Goal: Task Accomplishment & Management: Manage account settings

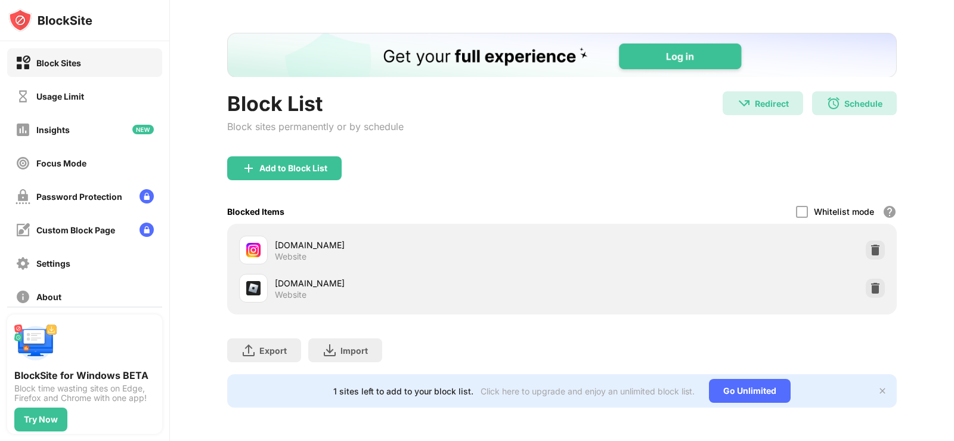
scroll to position [51, 0]
click at [317, 168] on div "Add to Block List" at bounding box center [284, 168] width 114 height 24
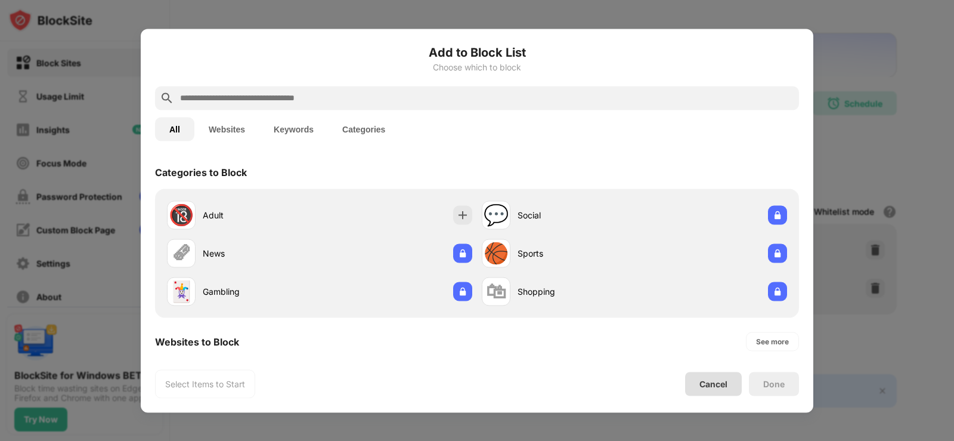
click at [714, 381] on div "Cancel" at bounding box center [713, 384] width 28 height 10
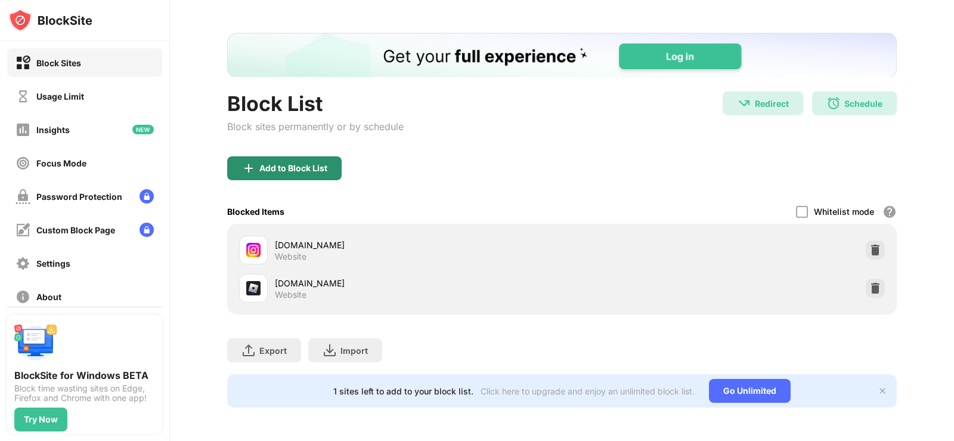
click at [307, 163] on div "Add to Block List" at bounding box center [293, 168] width 68 height 10
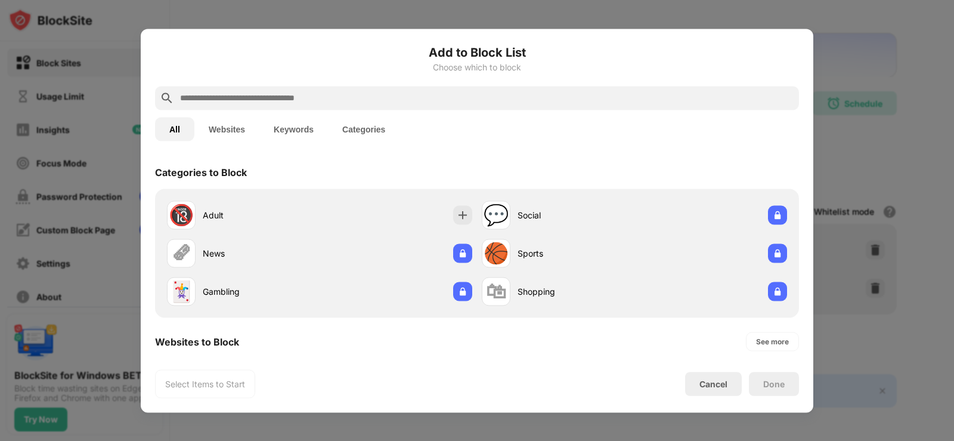
click at [262, 95] on input "text" at bounding box center [486, 98] width 615 height 14
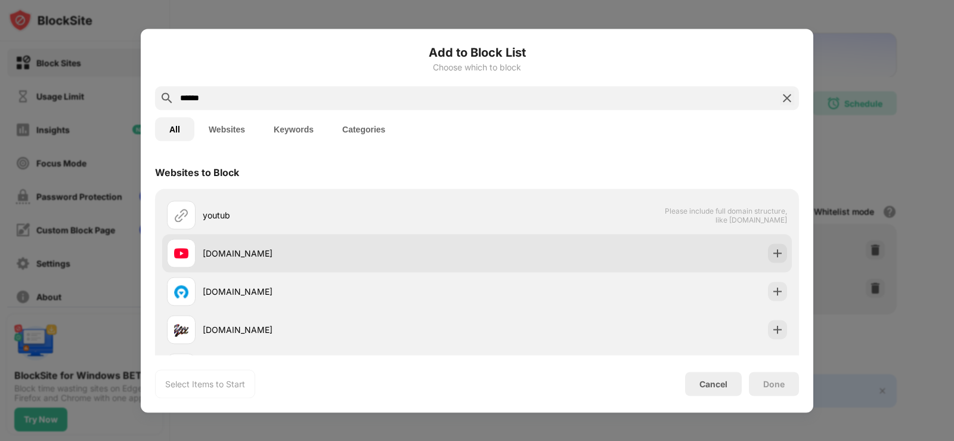
type input "******"
click at [319, 255] on div "[DOMAIN_NAME]" at bounding box center [340, 253] width 274 height 13
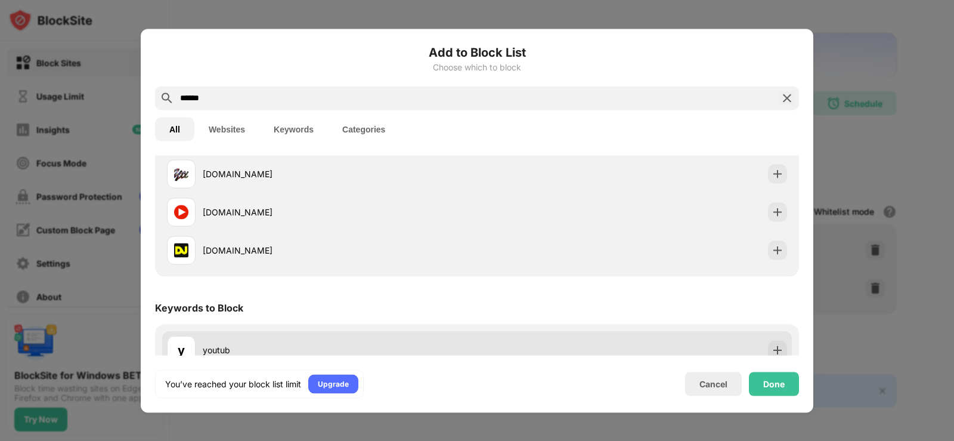
scroll to position [159, 0]
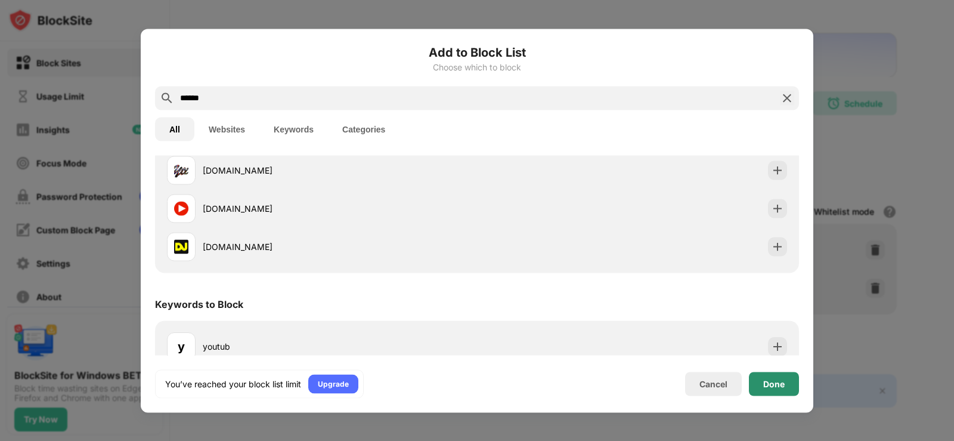
click at [776, 384] on div "Done" at bounding box center [773, 384] width 21 height 10
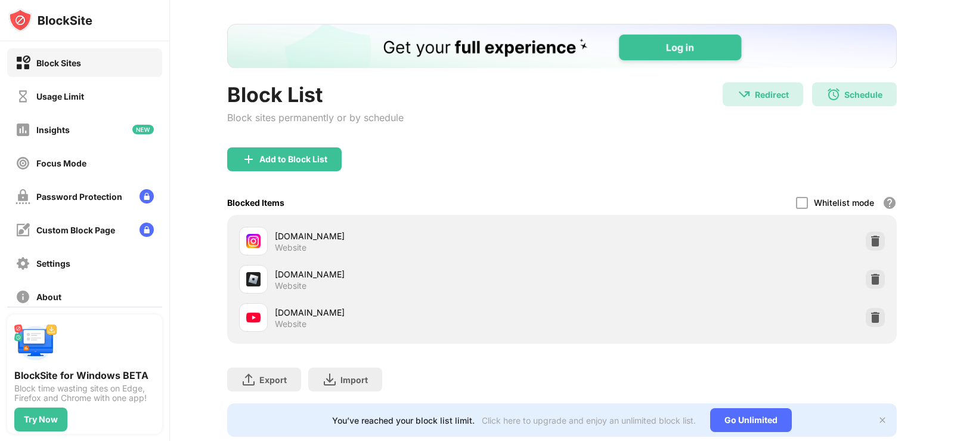
scroll to position [89, 0]
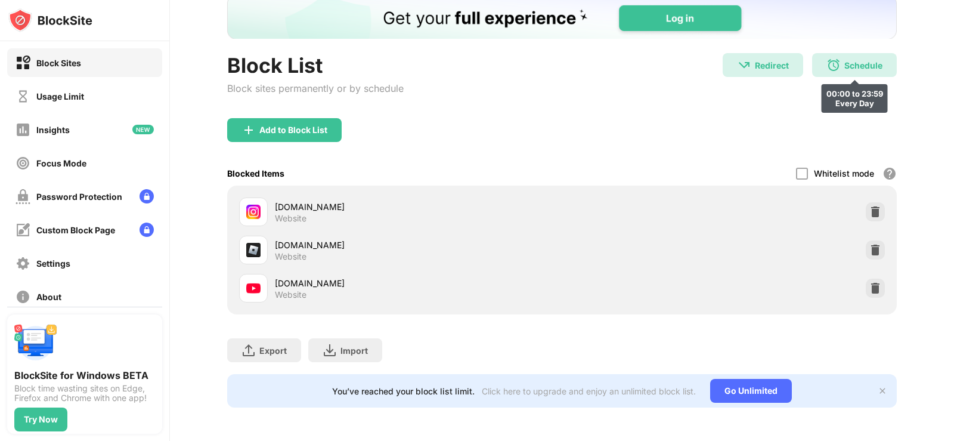
click at [834, 58] on div "Schedule 00:00 to 23:59 Every Day" at bounding box center [854, 65] width 85 height 24
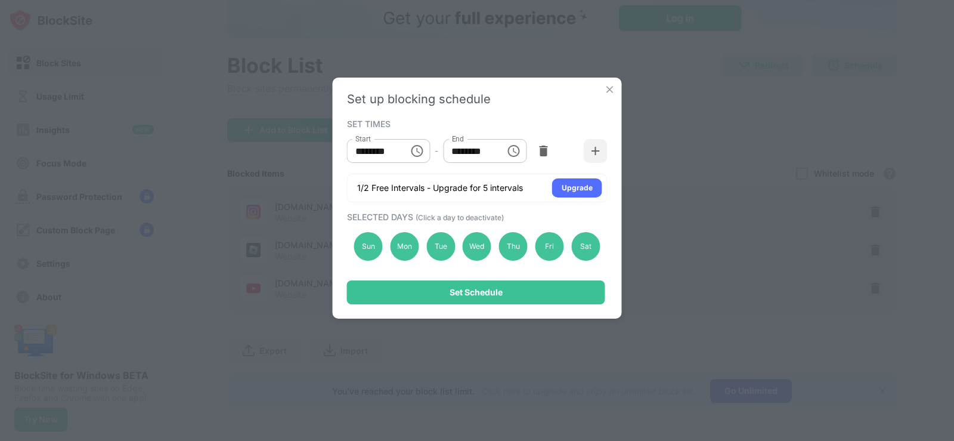
click at [611, 89] on img at bounding box center [610, 89] width 12 height 12
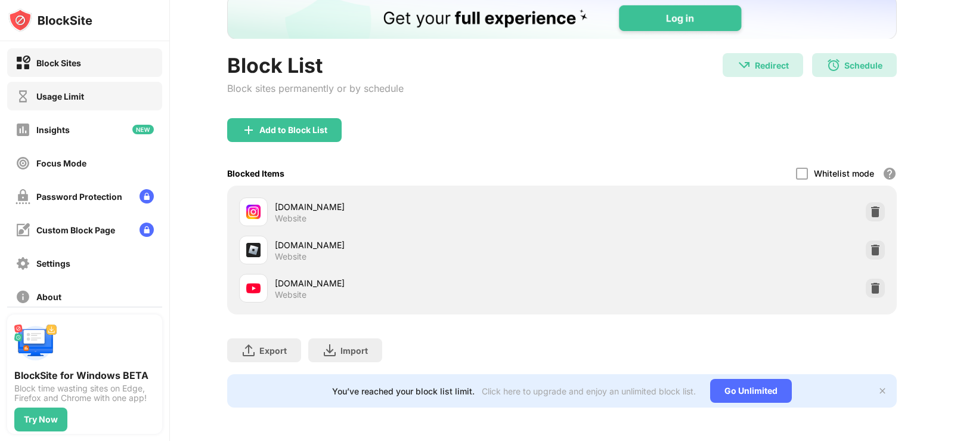
click at [48, 105] on div "Usage Limit" at bounding box center [84, 96] width 155 height 29
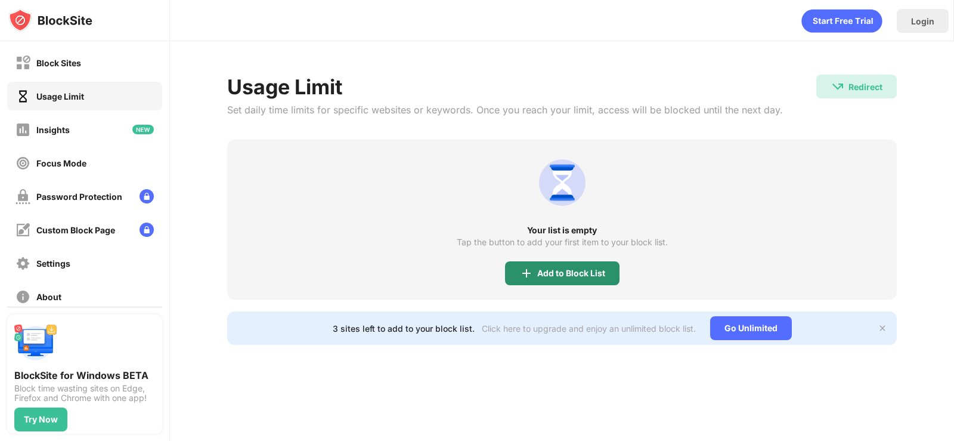
click at [541, 280] on div "Add to Block List" at bounding box center [562, 273] width 114 height 24
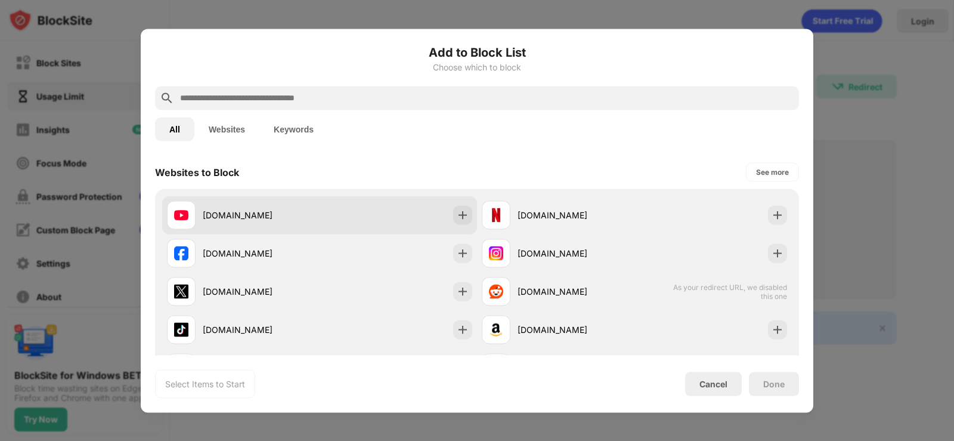
click at [277, 209] on div "[DOMAIN_NAME]" at bounding box center [261, 215] width 117 height 13
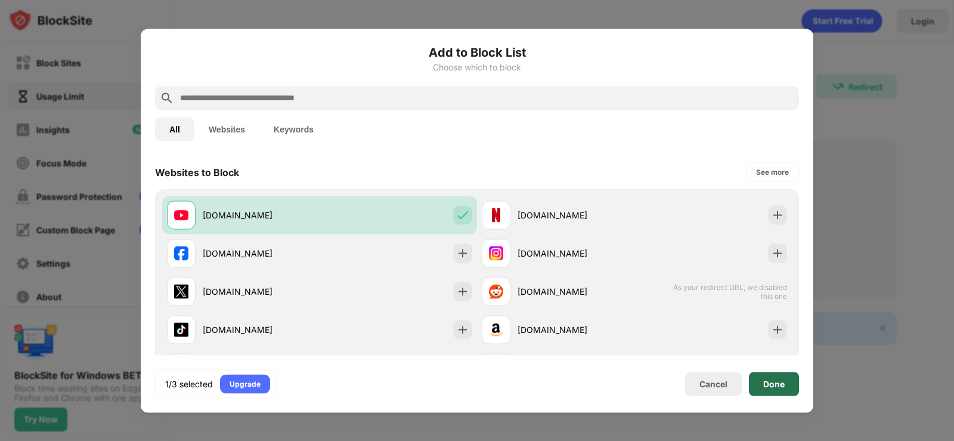
click at [773, 384] on div "Done" at bounding box center [773, 384] width 21 height 10
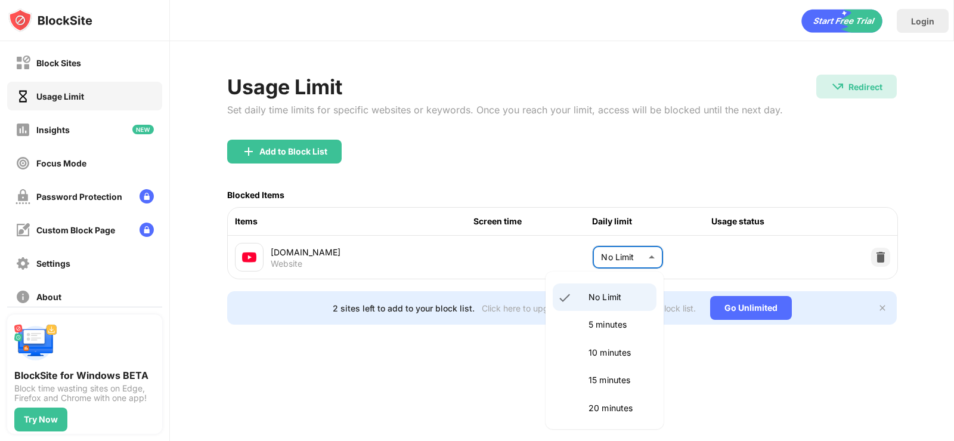
click at [614, 256] on body "Block Sites Usage Limit Insights Focus Mode Password Protection Custom Block Pa…" at bounding box center [477, 220] width 954 height 441
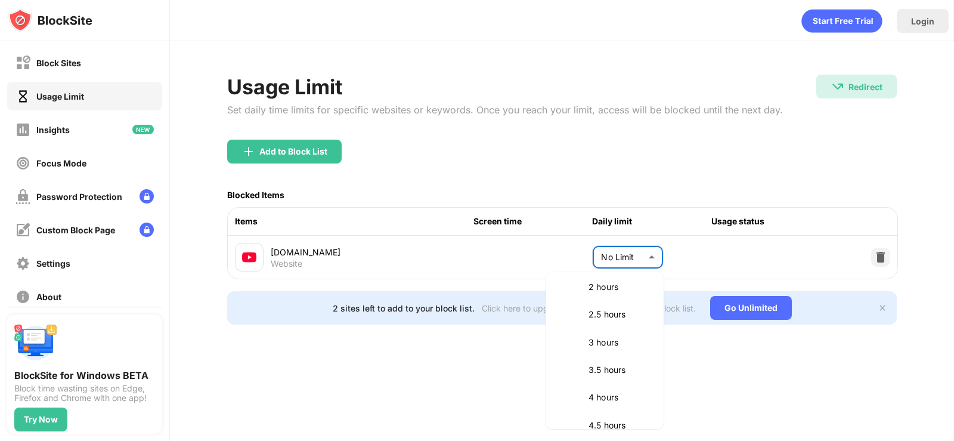
scroll to position [318, 0]
click at [617, 307] on p "60 minutes" at bounding box center [619, 311] width 61 height 13
type input "**"
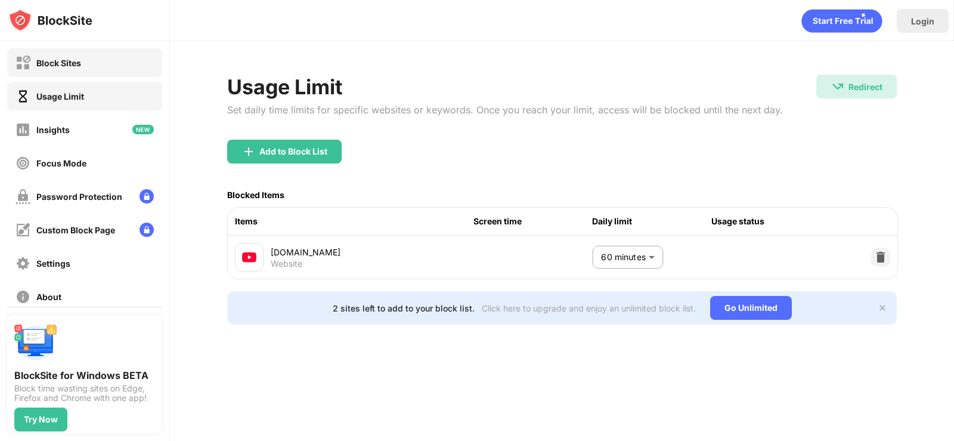
click at [76, 67] on div "Block Sites" at bounding box center [58, 63] width 45 height 10
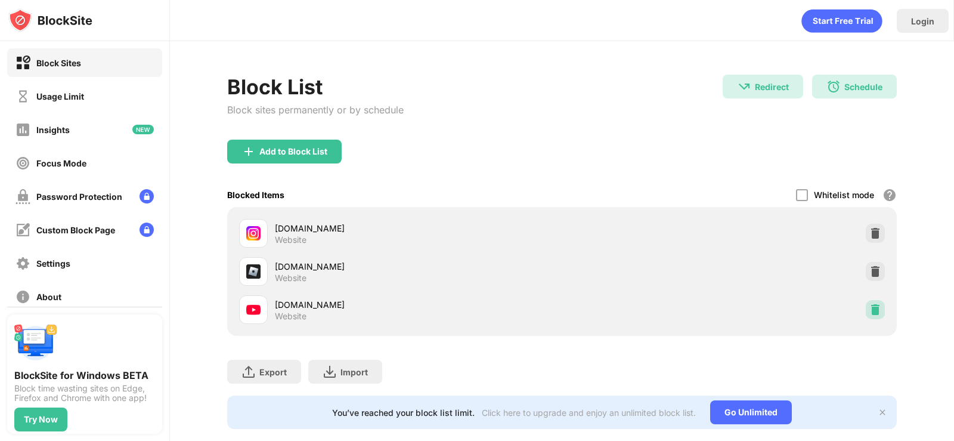
click at [869, 314] on img at bounding box center [875, 310] width 12 height 12
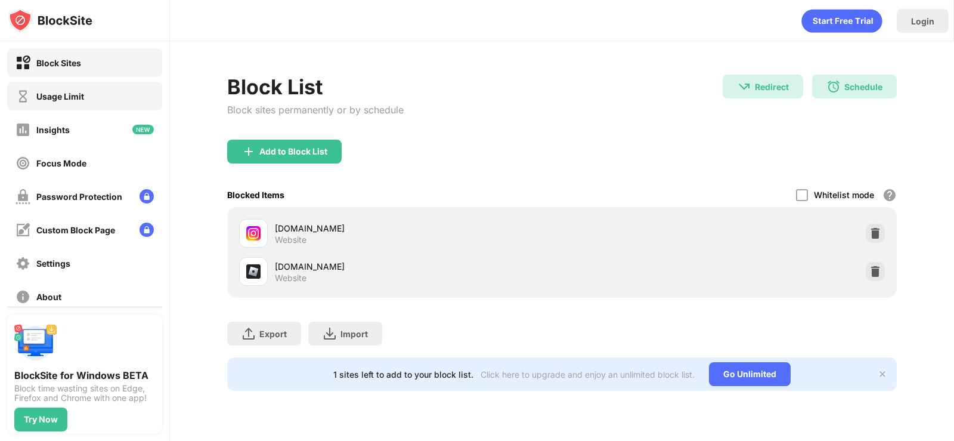
click at [76, 108] on div "Usage Limit" at bounding box center [84, 96] width 155 height 29
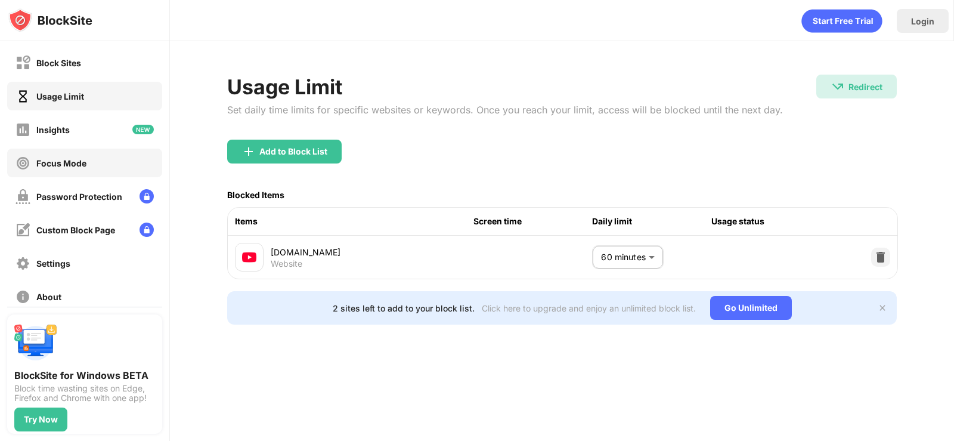
click at [69, 163] on div "Focus Mode" at bounding box center [61, 163] width 50 height 10
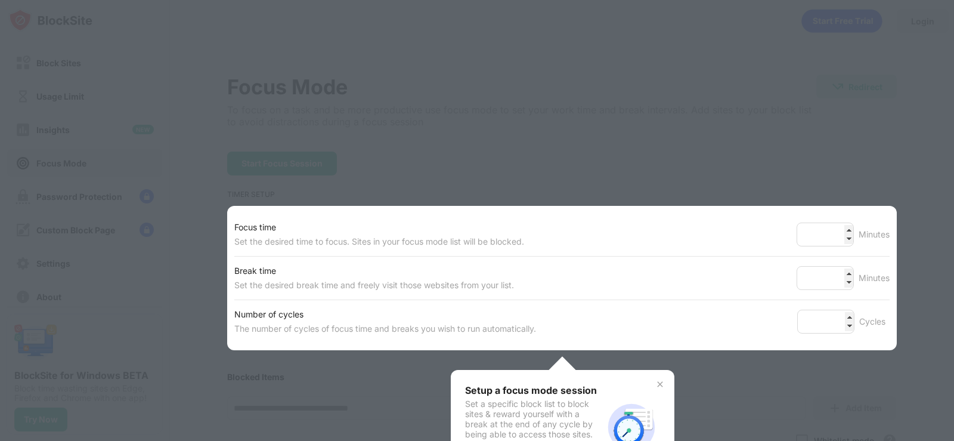
click at [67, 119] on div at bounding box center [477, 220] width 954 height 441
click at [797, 169] on div at bounding box center [477, 220] width 954 height 441
click at [655, 383] on img at bounding box center [660, 384] width 10 height 10
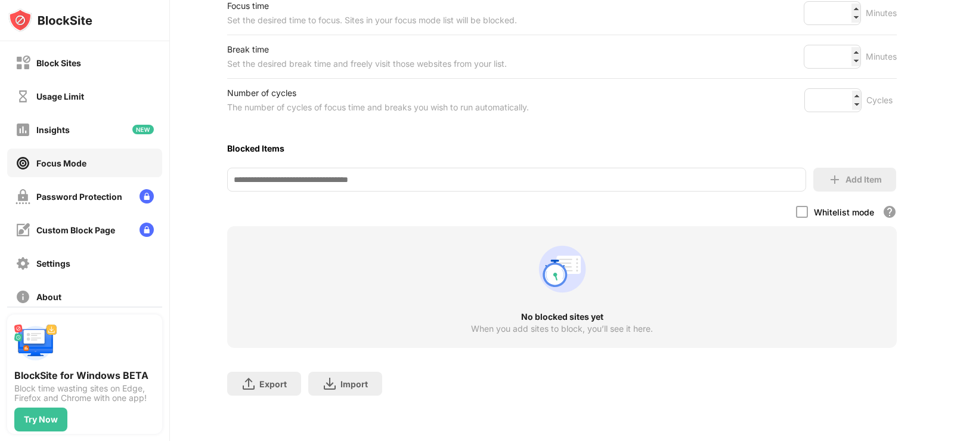
scroll to position [223, 0]
click at [37, 84] on div "Usage Limit" at bounding box center [84, 96] width 155 height 29
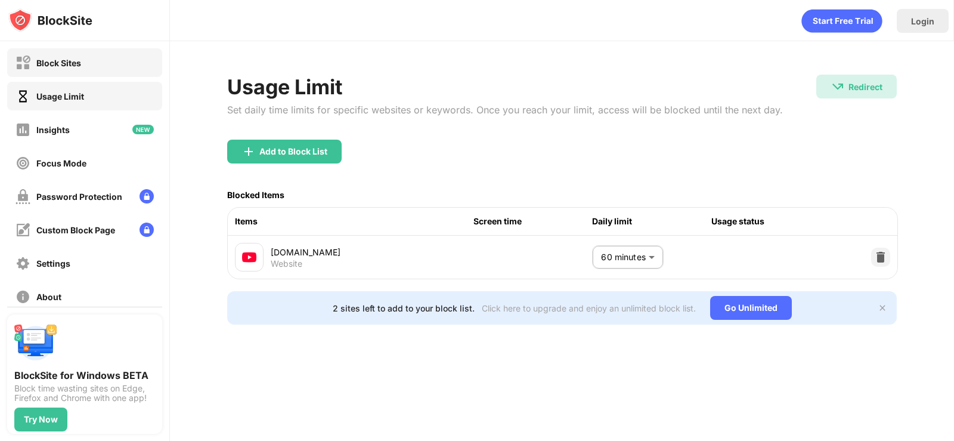
click at [61, 66] on div "Block Sites" at bounding box center [58, 63] width 45 height 10
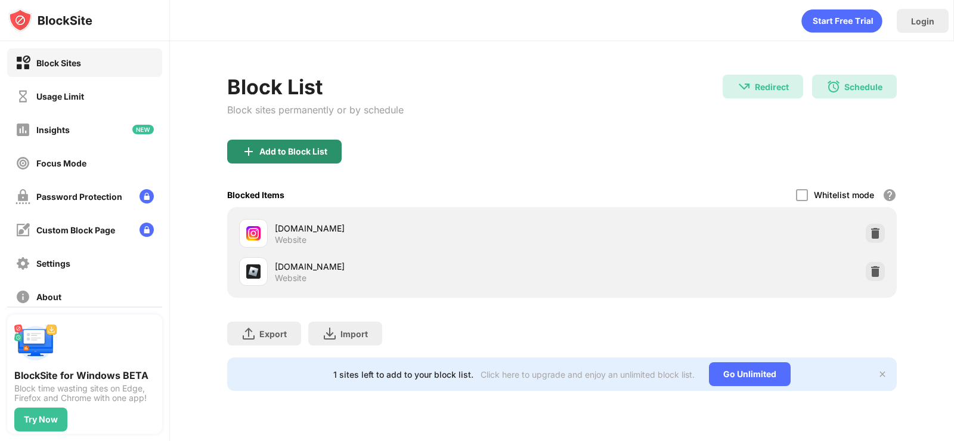
click at [316, 151] on div "Add to Block List" at bounding box center [293, 152] width 68 height 10
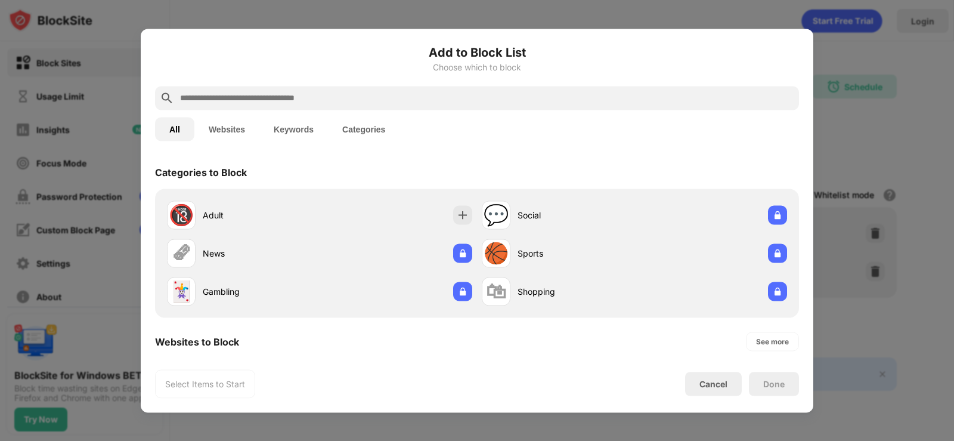
click at [284, 106] on div at bounding box center [477, 98] width 644 height 24
click at [283, 100] on input "text" at bounding box center [486, 98] width 615 height 14
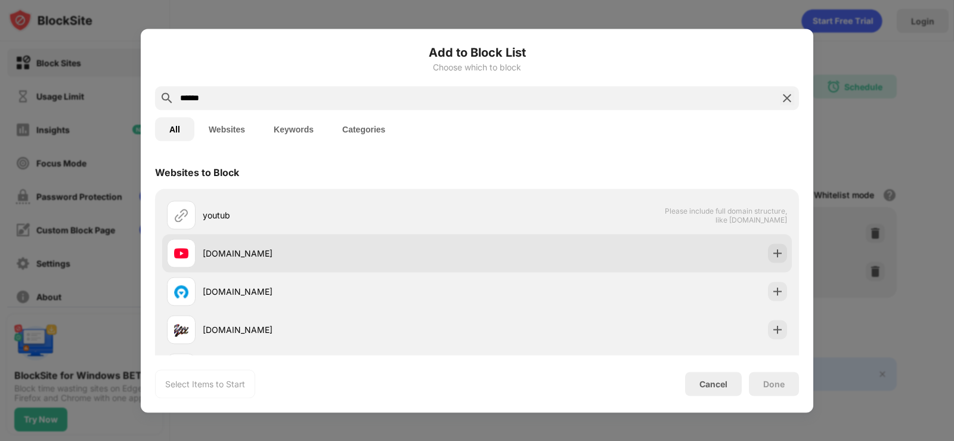
type input "******"
click at [270, 250] on div "[DOMAIN_NAME]" at bounding box center [340, 253] width 274 height 13
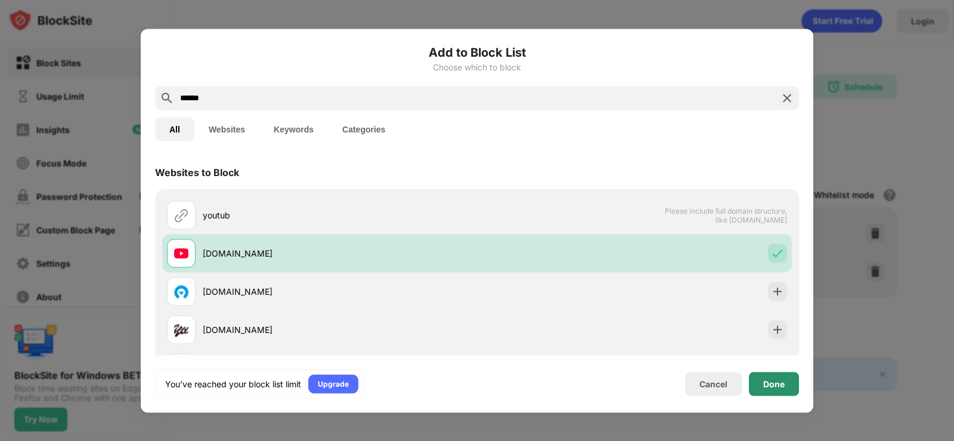
click at [772, 389] on div "Done" at bounding box center [774, 384] width 50 height 24
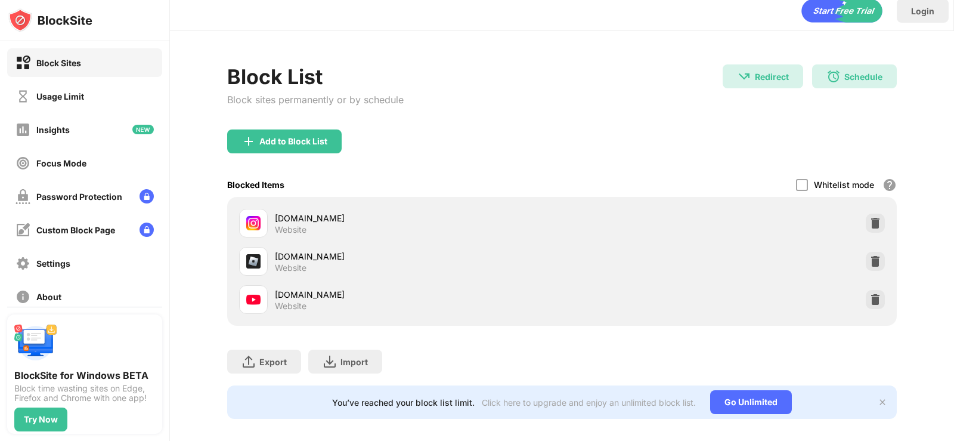
scroll to position [30, 0]
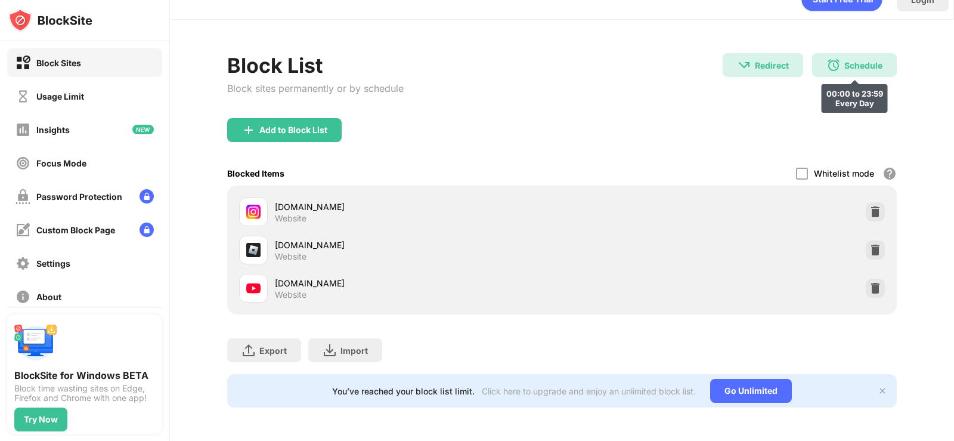
click at [838, 62] on div "Schedule 00:00 to 23:59 Every Day" at bounding box center [854, 65] width 85 height 24
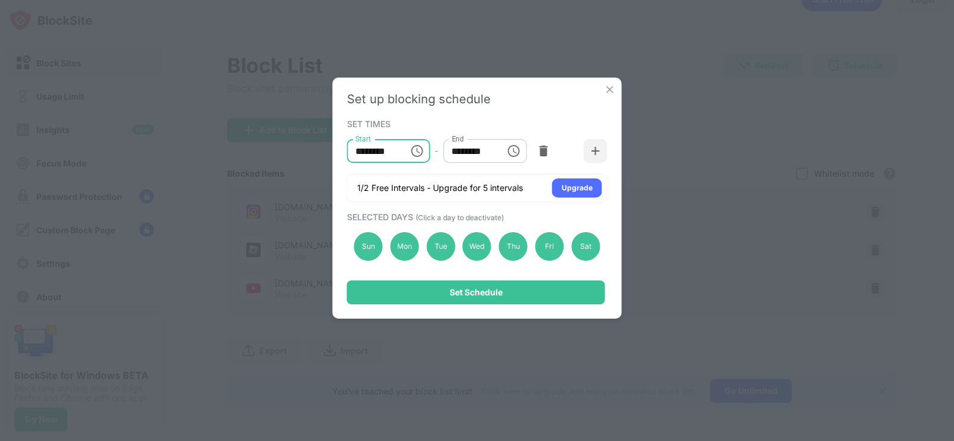
type input "********"
click at [465, 152] on input "********" at bounding box center [470, 151] width 54 height 24
click at [457, 151] on input "********" at bounding box center [470, 151] width 54 height 24
click at [453, 109] on div "Set up blocking schedule SET TIMES Start ******** Start - End ******** End 1/2 …" at bounding box center [477, 198] width 289 height 241
click at [462, 154] on input "********" at bounding box center [470, 151] width 54 height 24
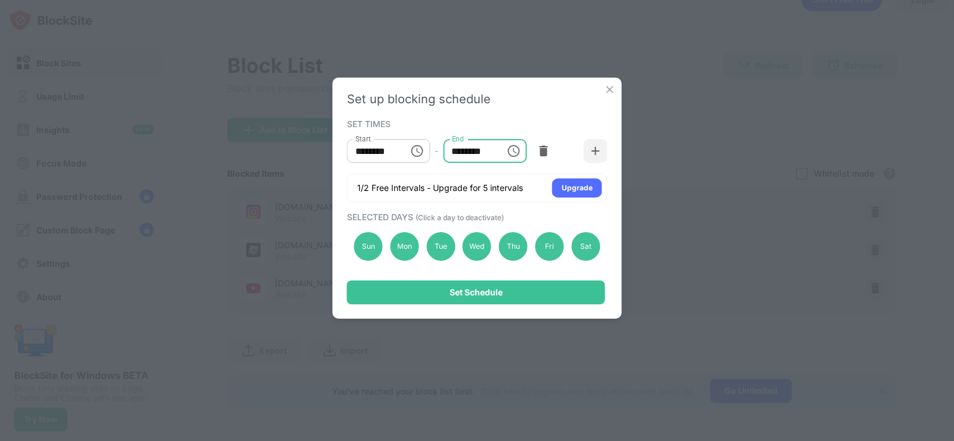
type input "********"
click at [496, 122] on div "SET TIMES" at bounding box center [476, 124] width 258 height 10
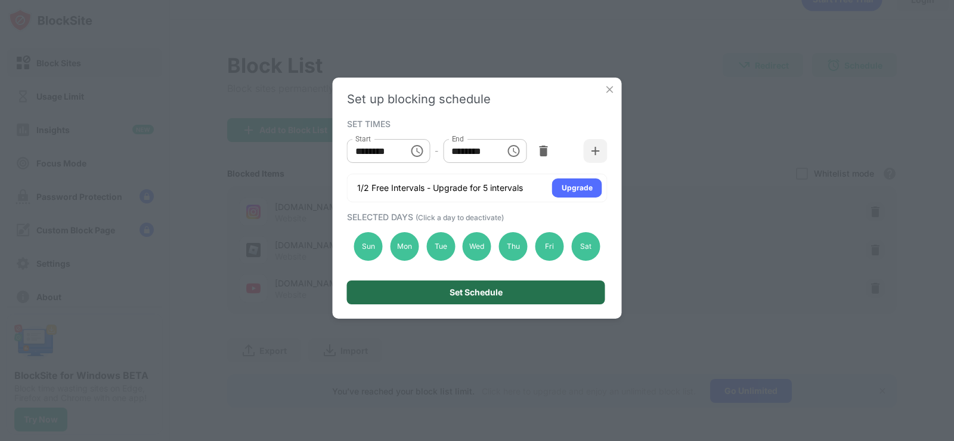
click at [543, 302] on div "Set Schedule" at bounding box center [476, 292] width 258 height 24
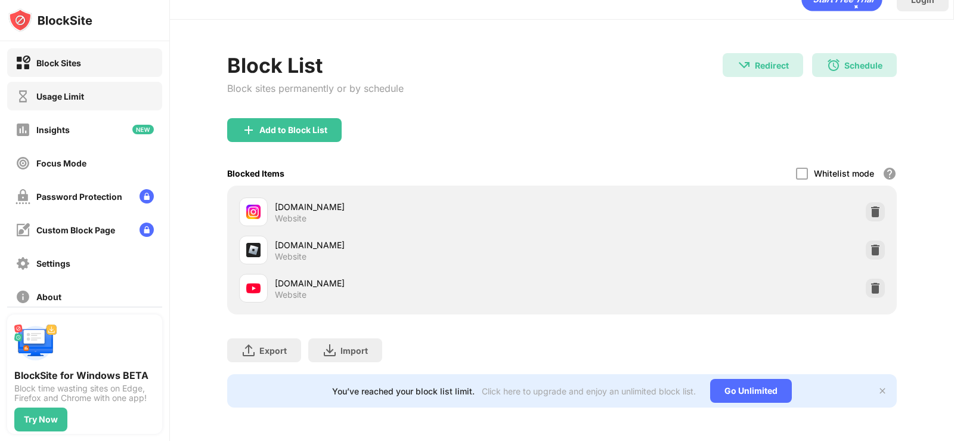
click at [86, 105] on div "Usage Limit" at bounding box center [84, 96] width 155 height 29
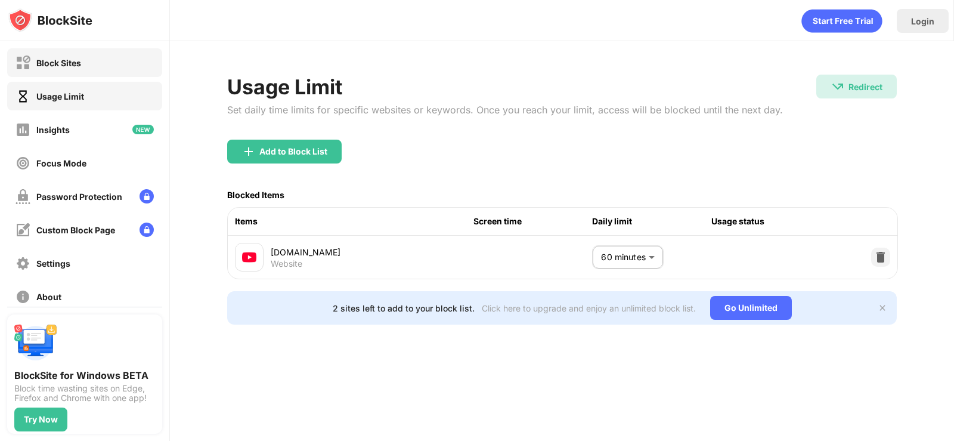
click at [82, 61] on div "Block Sites" at bounding box center [84, 62] width 155 height 29
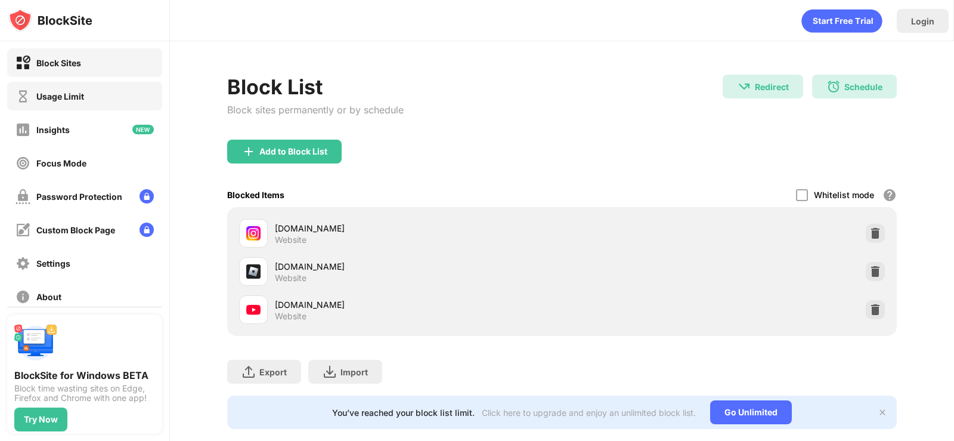
click at [49, 100] on div "Usage Limit" at bounding box center [60, 96] width 48 height 10
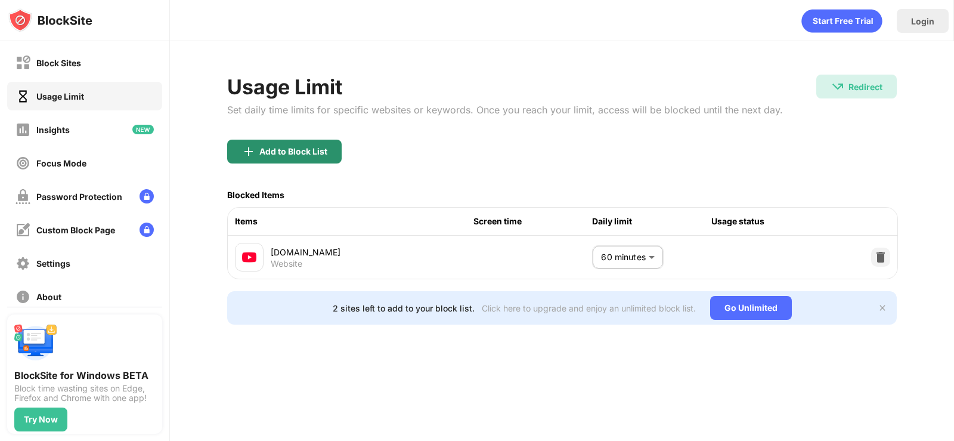
click at [269, 150] on div "Add to Block List" at bounding box center [293, 152] width 68 height 10
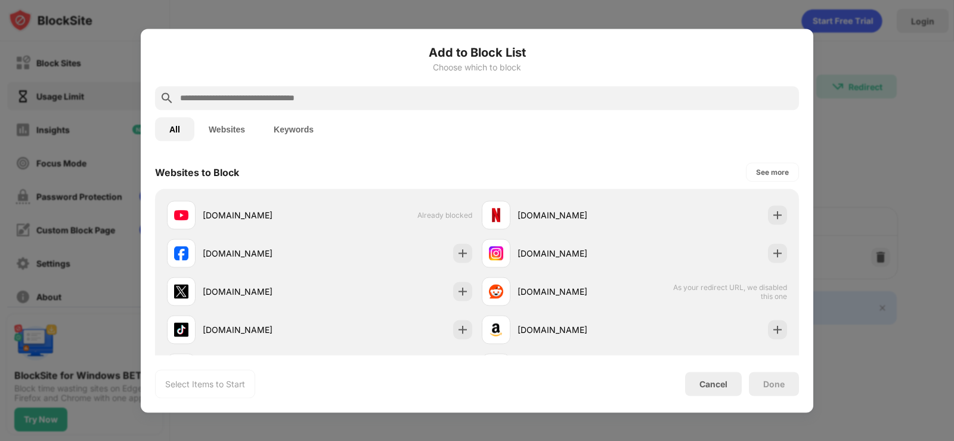
click at [246, 99] on input "text" at bounding box center [486, 98] width 615 height 14
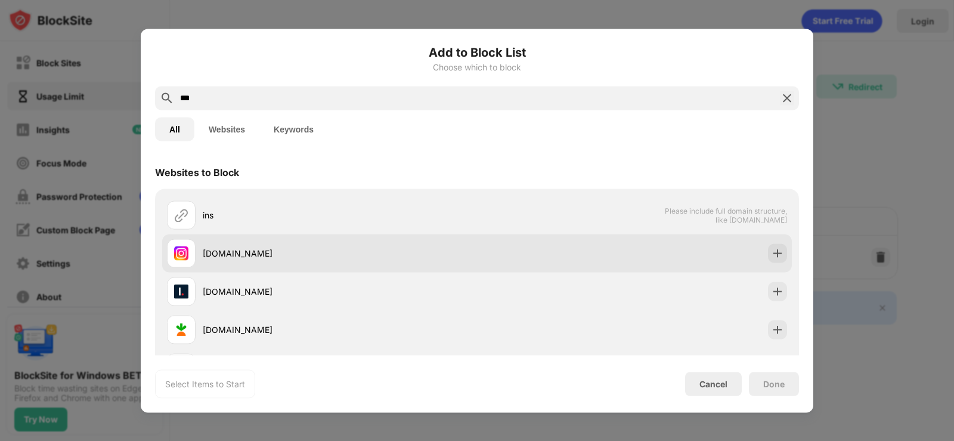
type input "***"
click at [230, 262] on div "[DOMAIN_NAME]" at bounding box center [322, 253] width 310 height 29
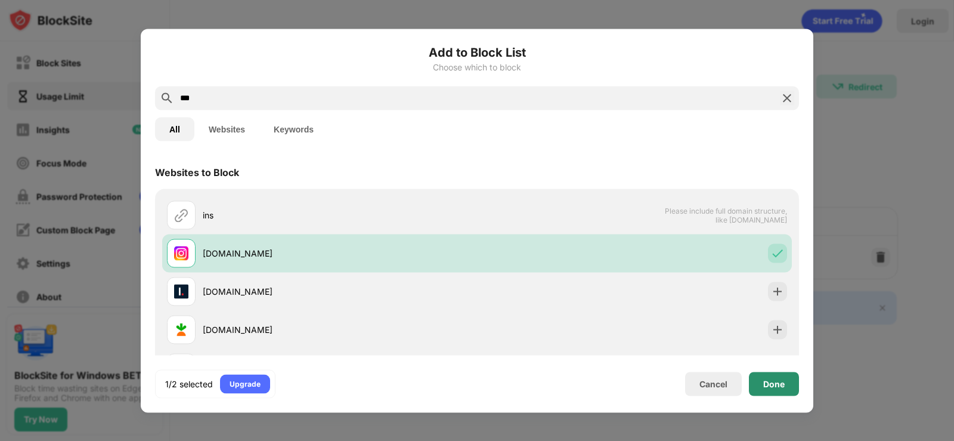
click at [776, 389] on div "Done" at bounding box center [774, 384] width 50 height 24
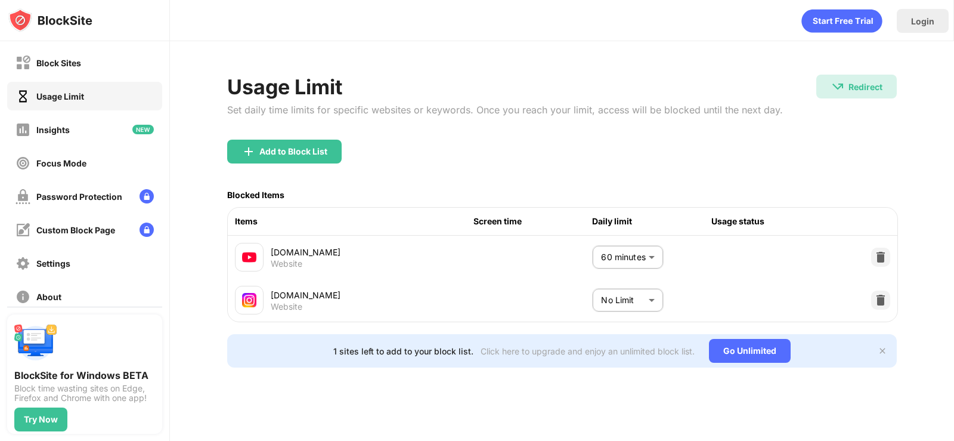
click at [652, 301] on body "Block Sites Usage Limit Insights Focus Mode Password Protection Custom Block Pa…" at bounding box center [477, 220] width 954 height 441
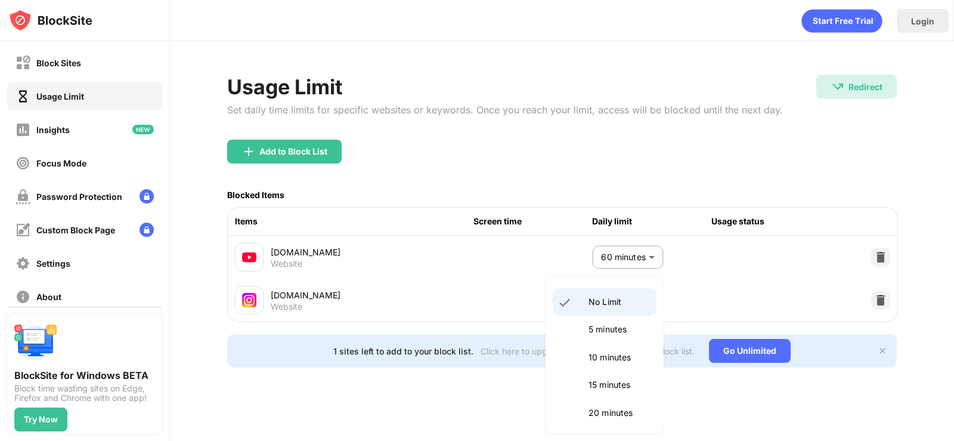
click at [614, 329] on p "5 minutes" at bounding box center [619, 329] width 61 height 13
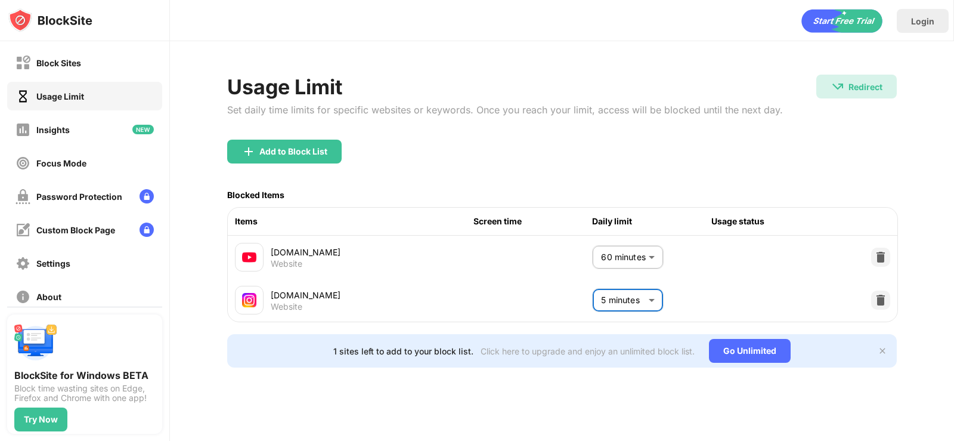
click at [623, 294] on body "Block Sites Usage Limit Insights Focus Mode Password Protection Custom Block Pa…" at bounding box center [477, 220] width 954 height 441
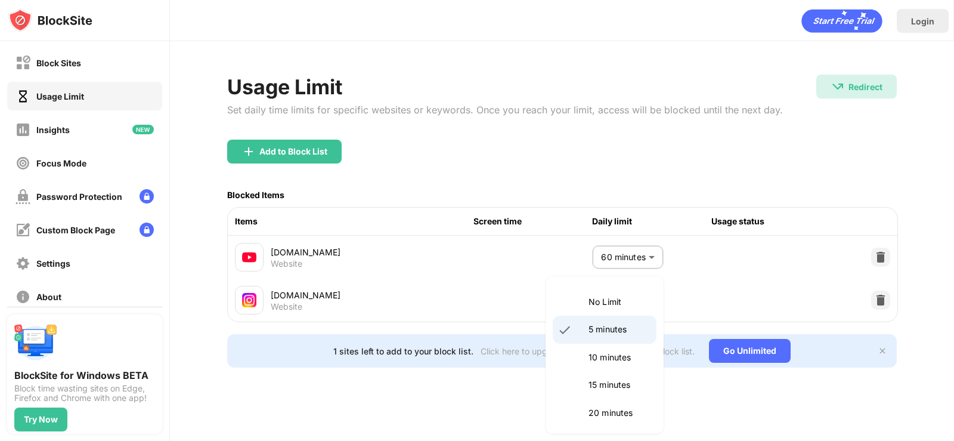
click at [618, 363] on p "10 minutes" at bounding box center [619, 357] width 61 height 13
type input "**"
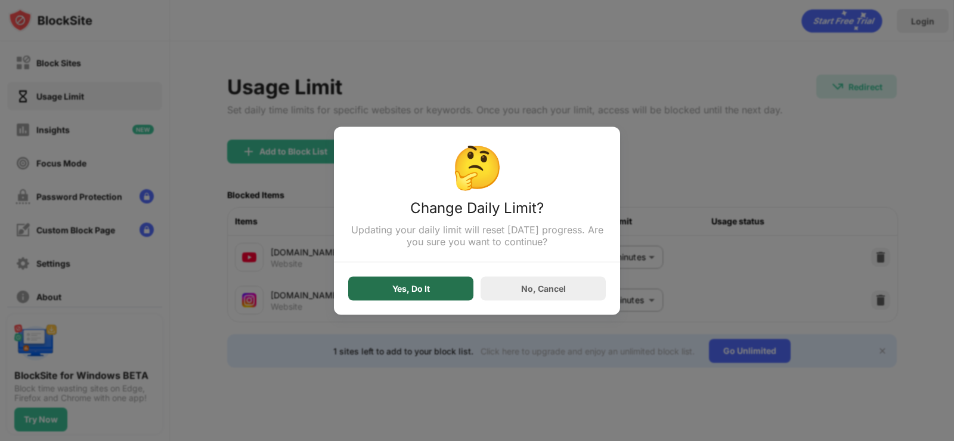
click at [430, 296] on div "Yes, Do It" at bounding box center [410, 288] width 125 height 24
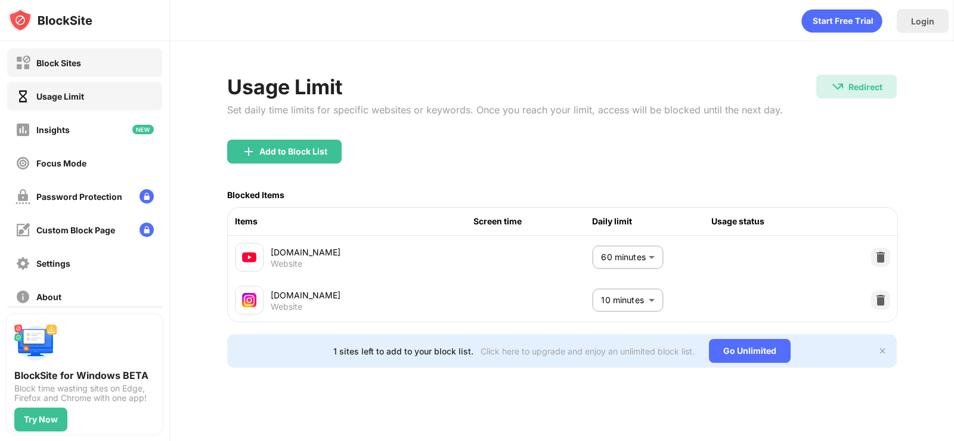
click at [95, 69] on div "Block Sites" at bounding box center [84, 62] width 155 height 29
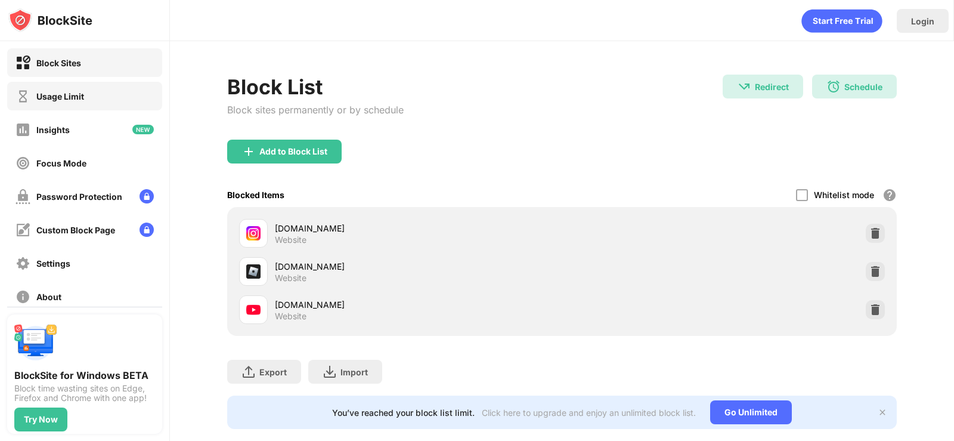
click at [36, 95] on div "Usage Limit" at bounding box center [60, 96] width 48 height 10
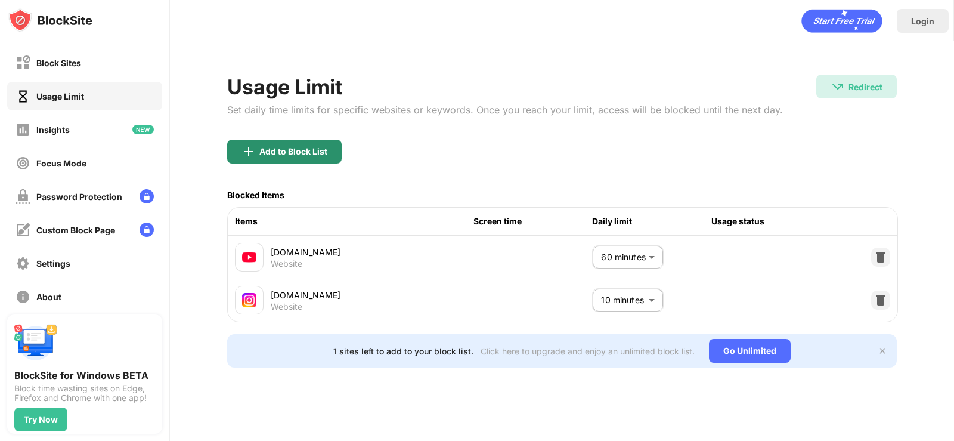
click at [289, 159] on div "Add to Block List" at bounding box center [284, 152] width 114 height 24
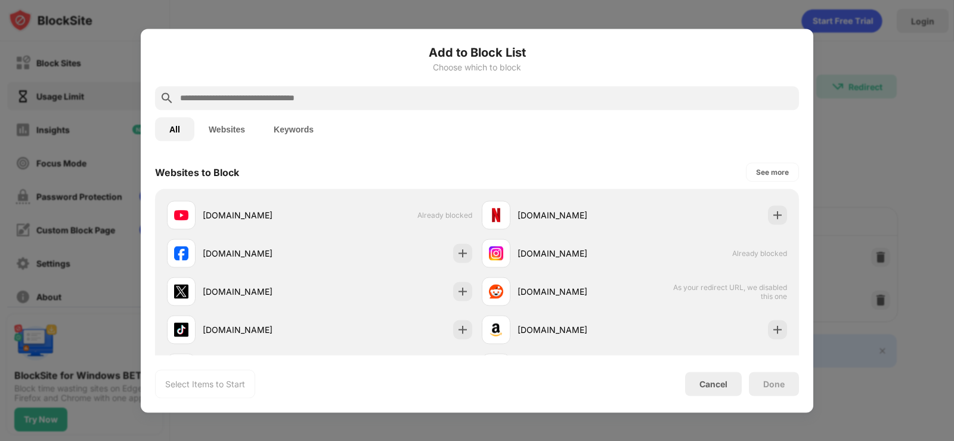
click at [237, 94] on input "text" at bounding box center [486, 98] width 615 height 14
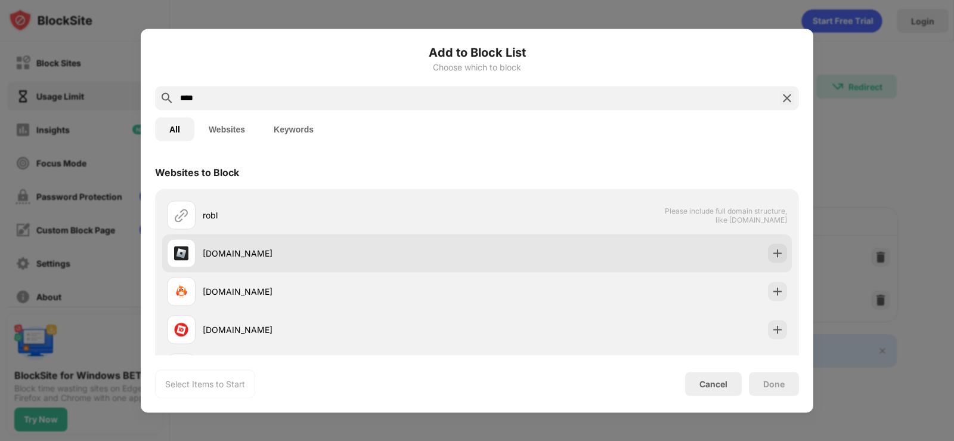
type input "****"
click at [246, 248] on div "[DOMAIN_NAME]" at bounding box center [340, 253] width 274 height 13
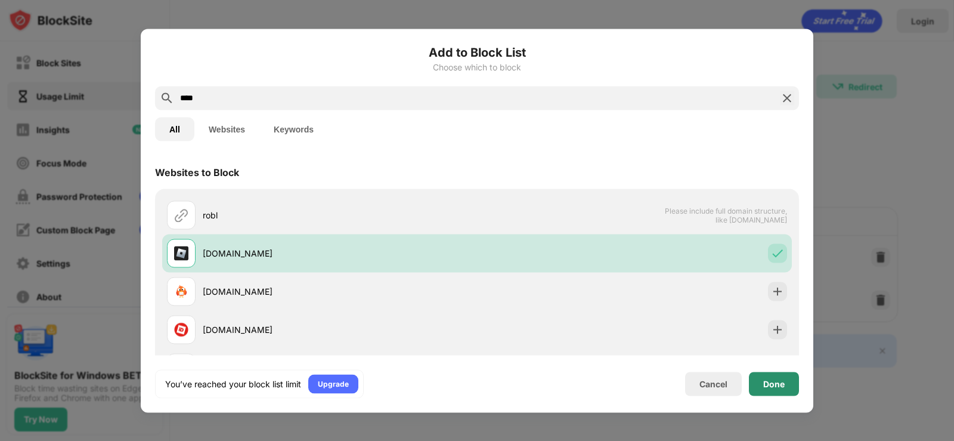
click at [766, 389] on div "Done" at bounding box center [774, 384] width 50 height 24
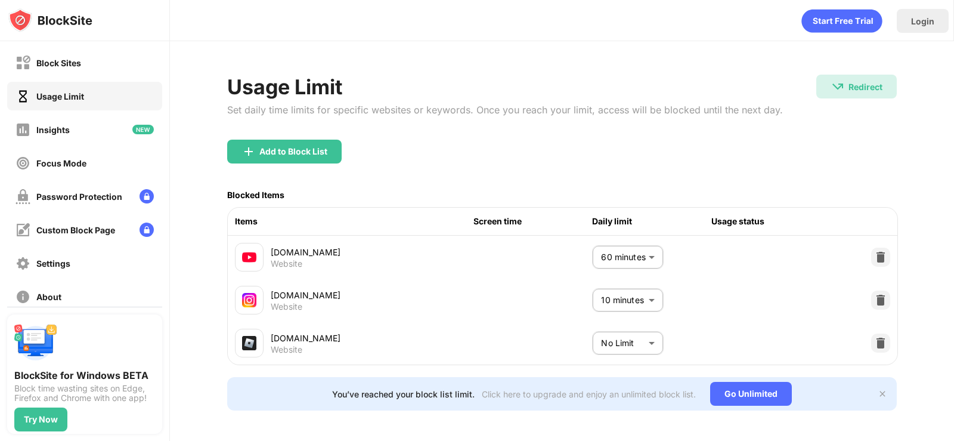
click at [634, 345] on body "Block Sites Usage Limit Insights Focus Mode Password Protection Custom Block Pa…" at bounding box center [477, 220] width 954 height 441
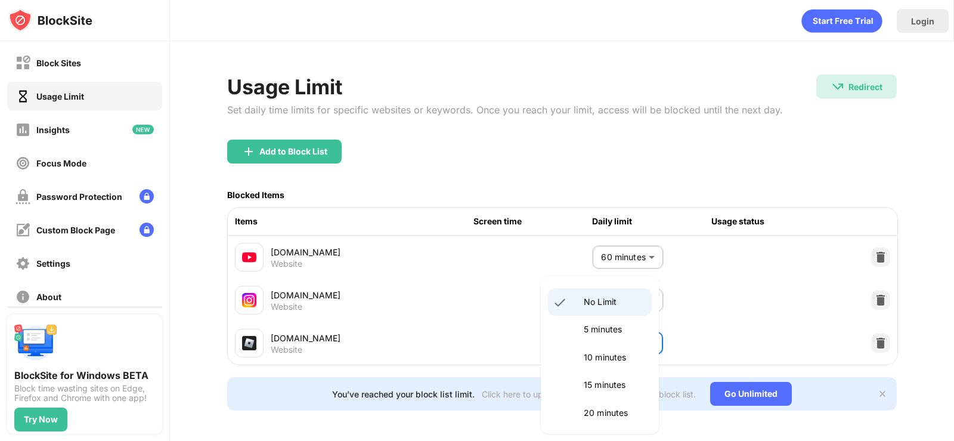
click at [610, 333] on p "5 minutes" at bounding box center [614, 329] width 61 height 13
type input "*"
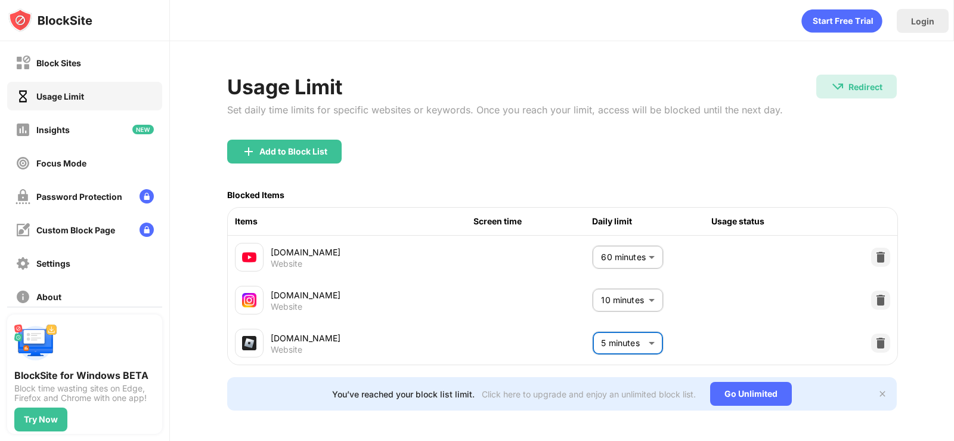
click at [759, 321] on div "[DOMAIN_NAME] Website 5 minutes * ​" at bounding box center [563, 342] width 670 height 43
click at [96, 55] on div "Block Sites" at bounding box center [84, 62] width 155 height 29
